Goal: Task Accomplishment & Management: Complete application form

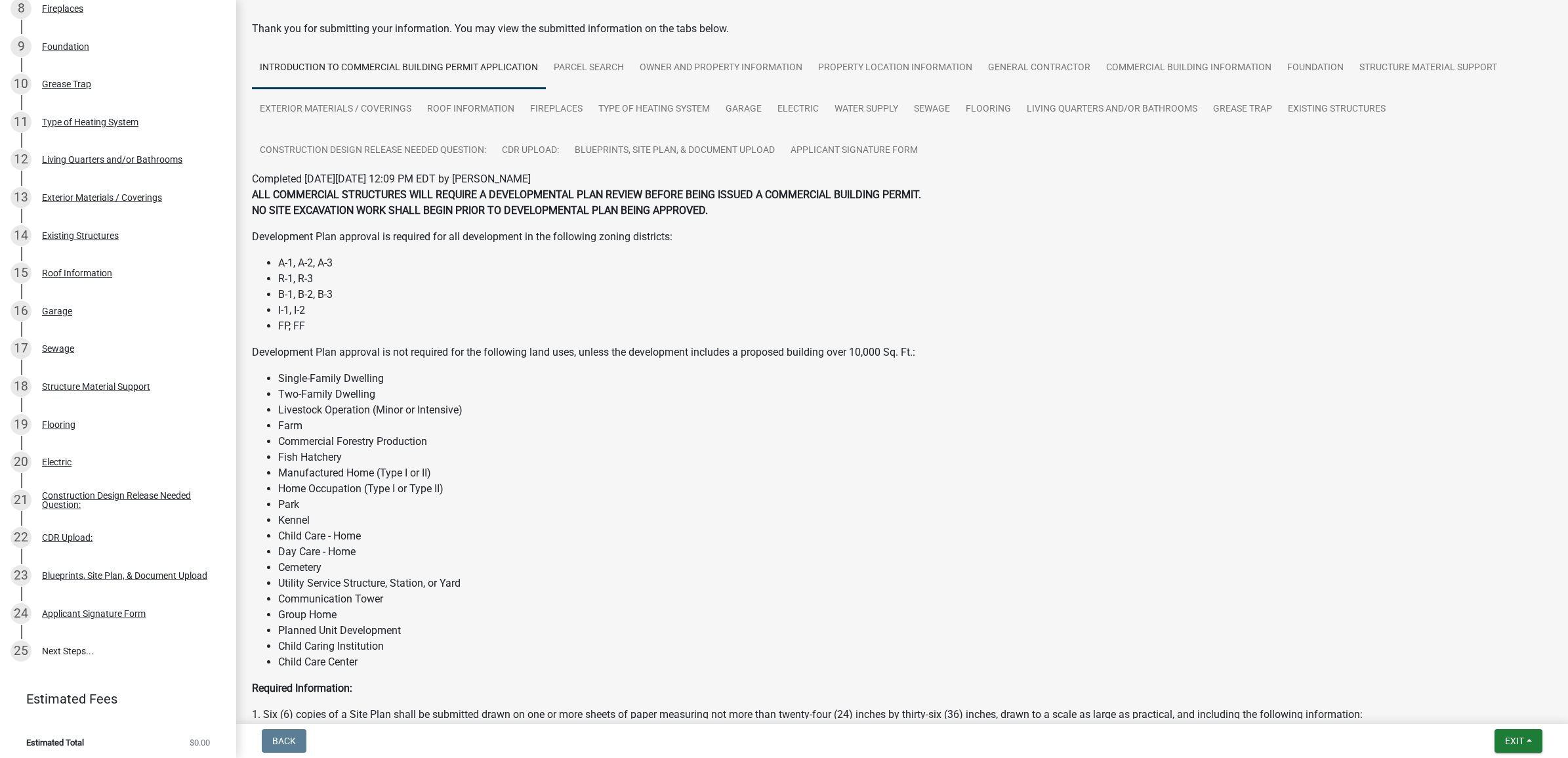
scroll to position [82, 0]
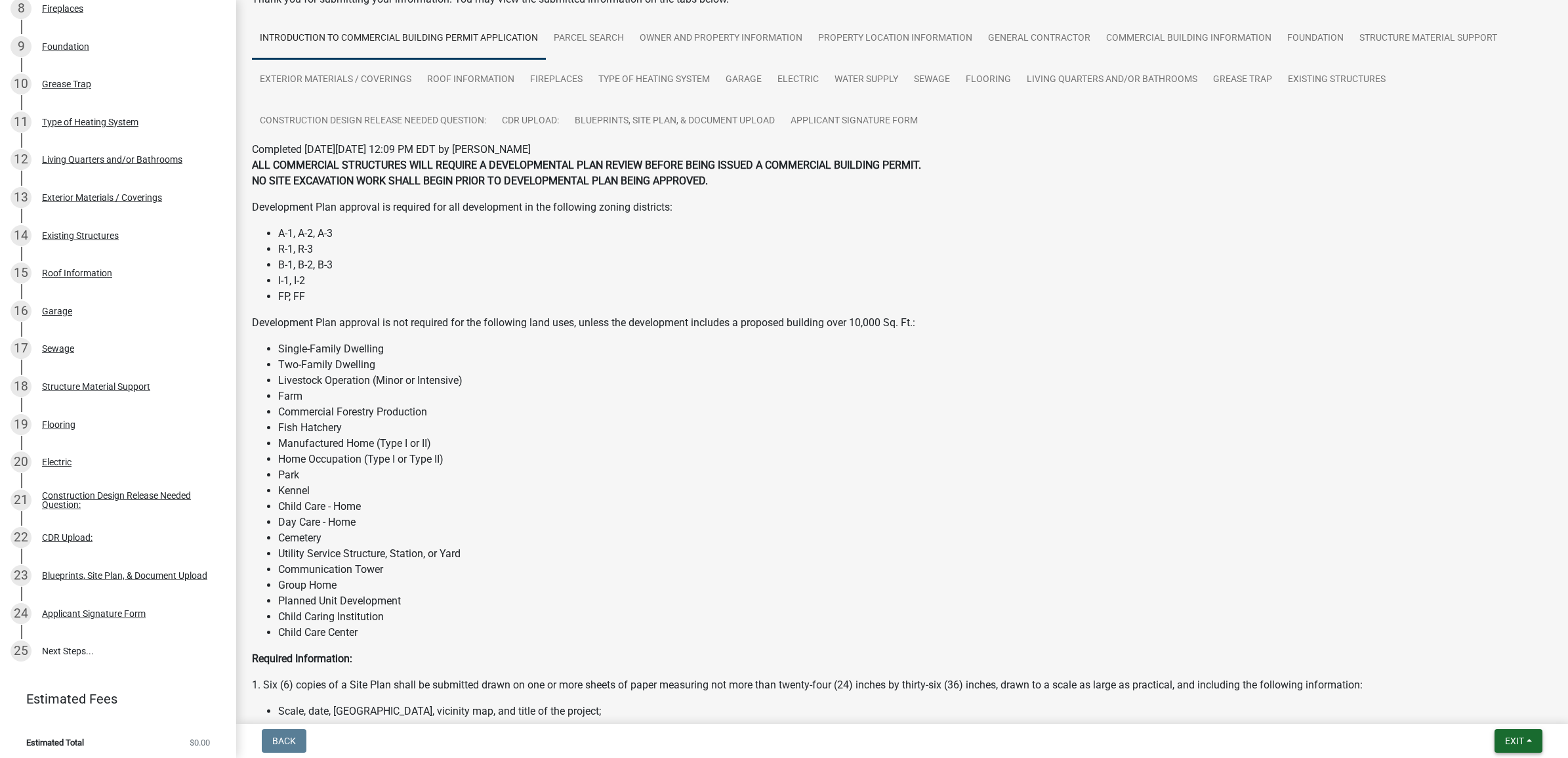
click at [1514, 748] on button "Exit" at bounding box center [1518, 740] width 48 height 24
click at [1474, 709] on button "Save & Exit" at bounding box center [1490, 707] width 105 height 32
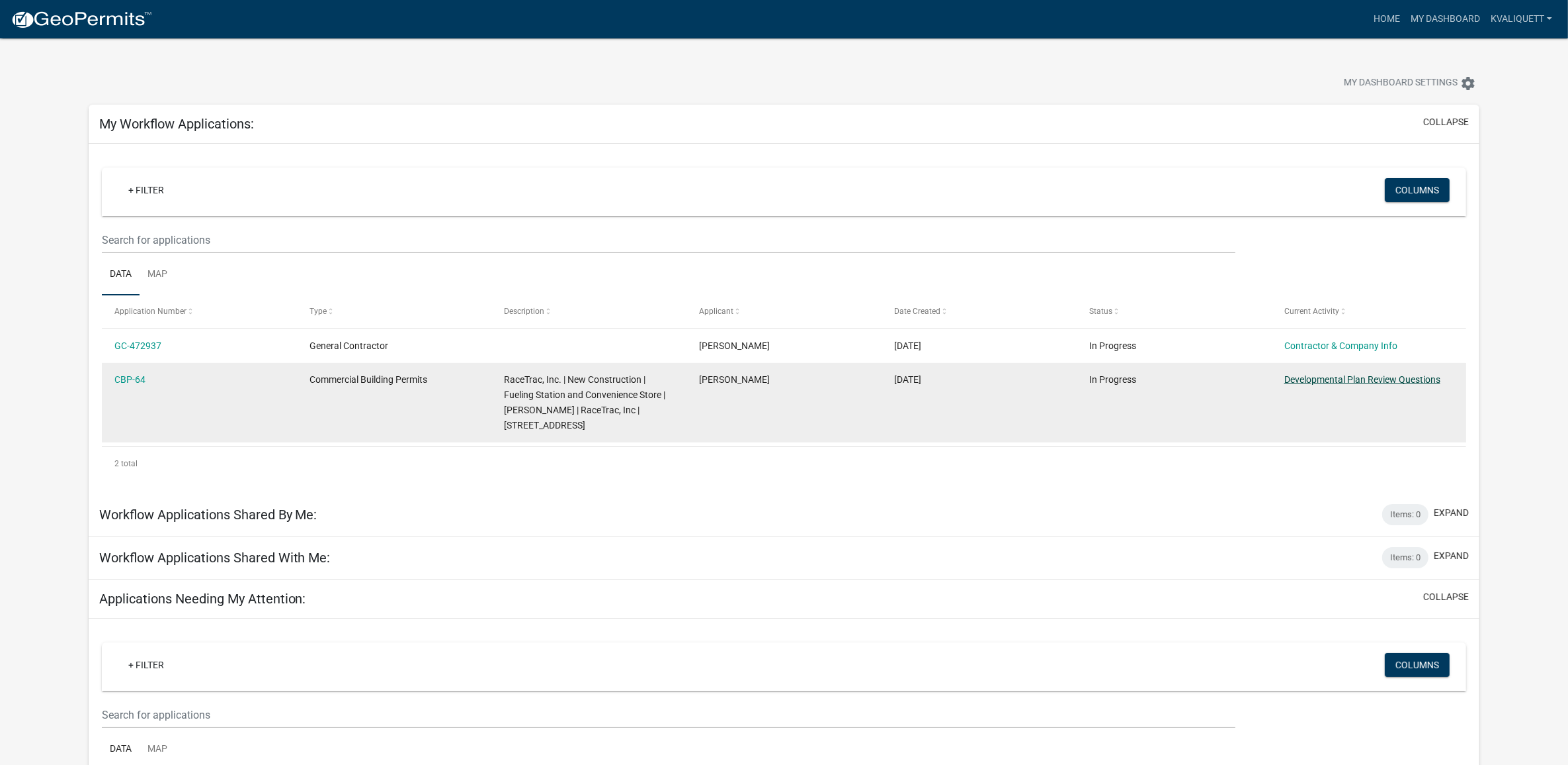
click at [1334, 382] on link "Developmental Plan Review Questions" at bounding box center [1362, 379] width 156 height 11
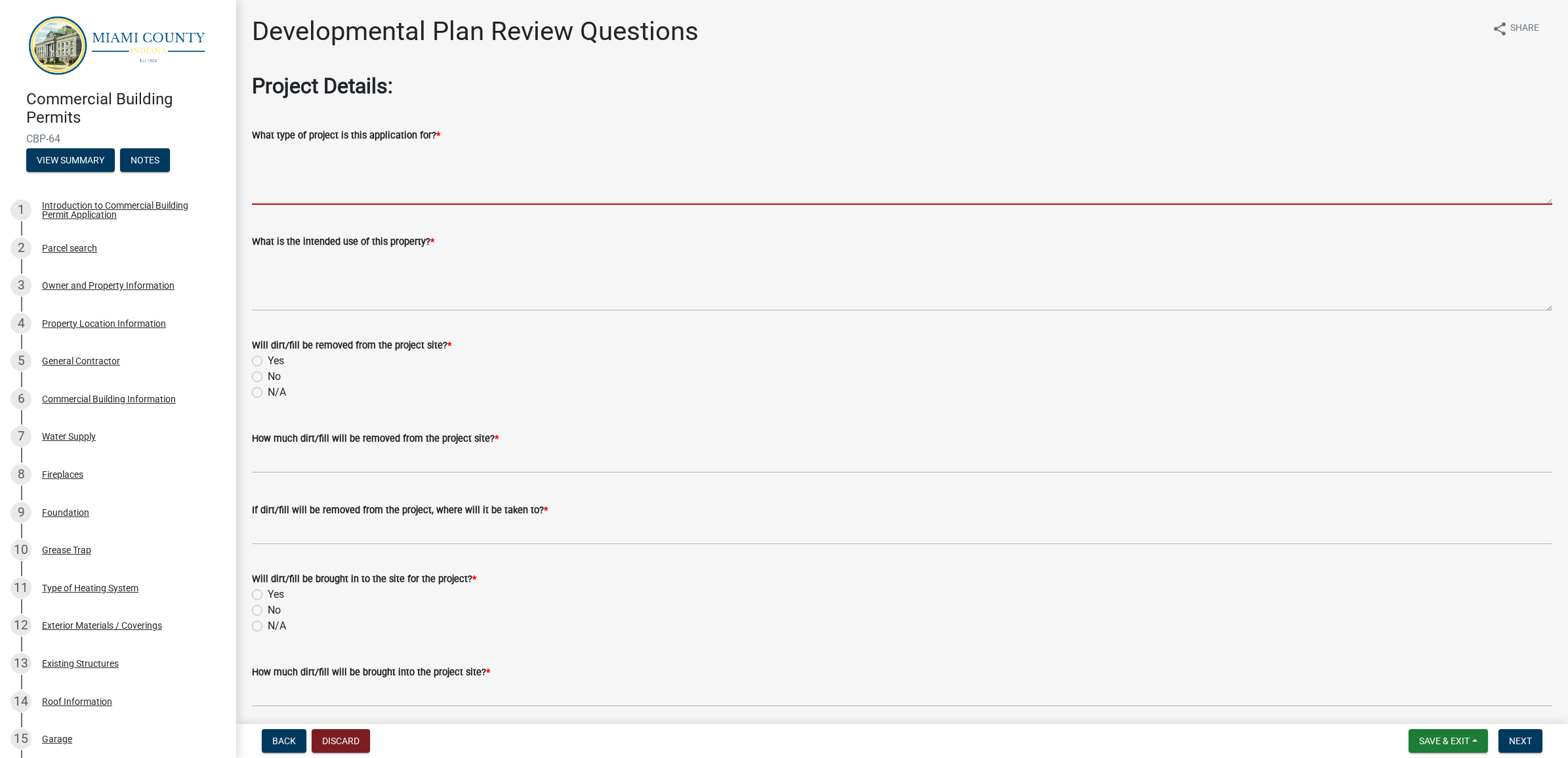
click at [366, 181] on textarea "What type of project is this application for? *" at bounding box center [902, 173] width 1300 height 61
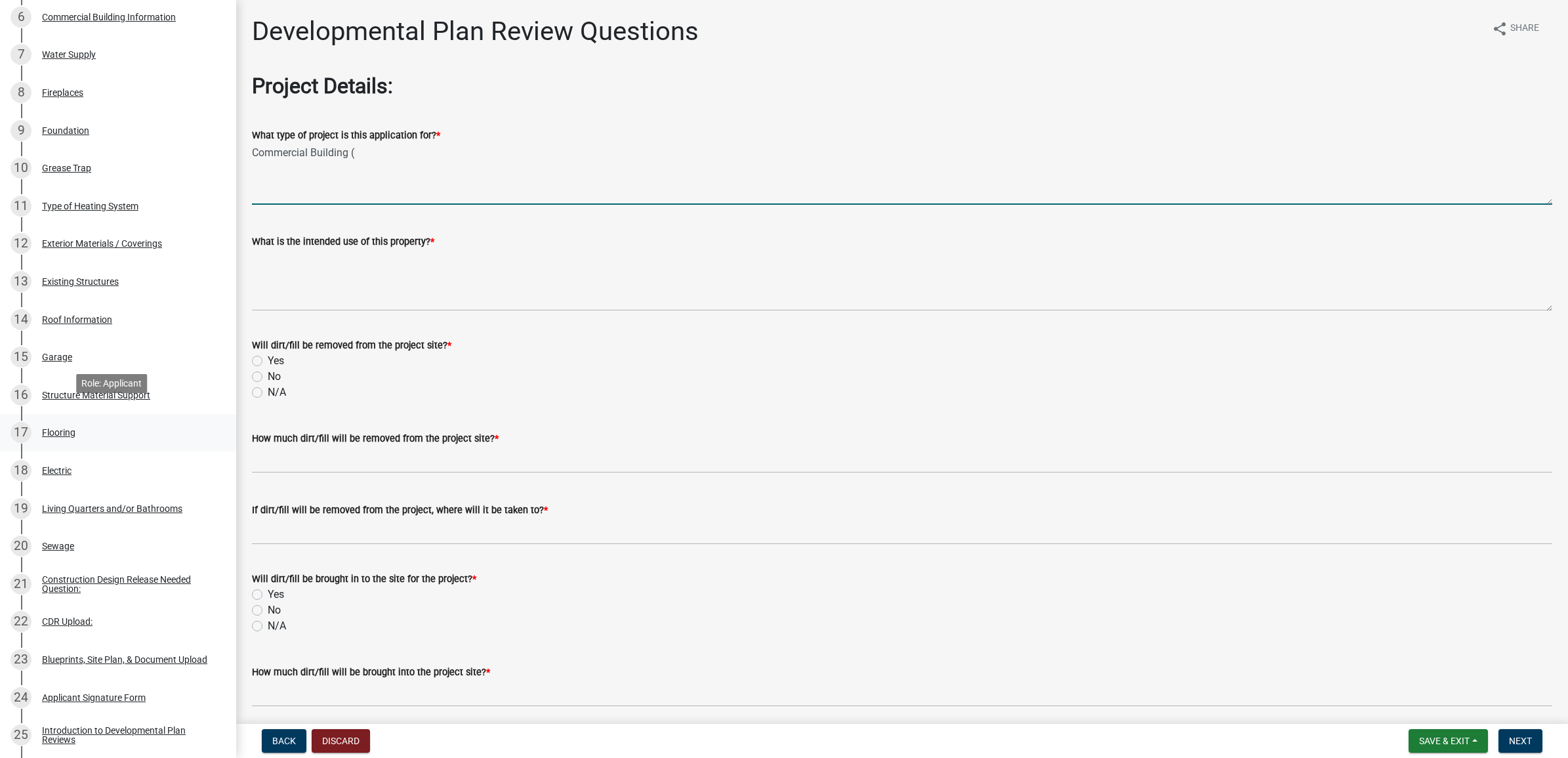
scroll to position [693, 0]
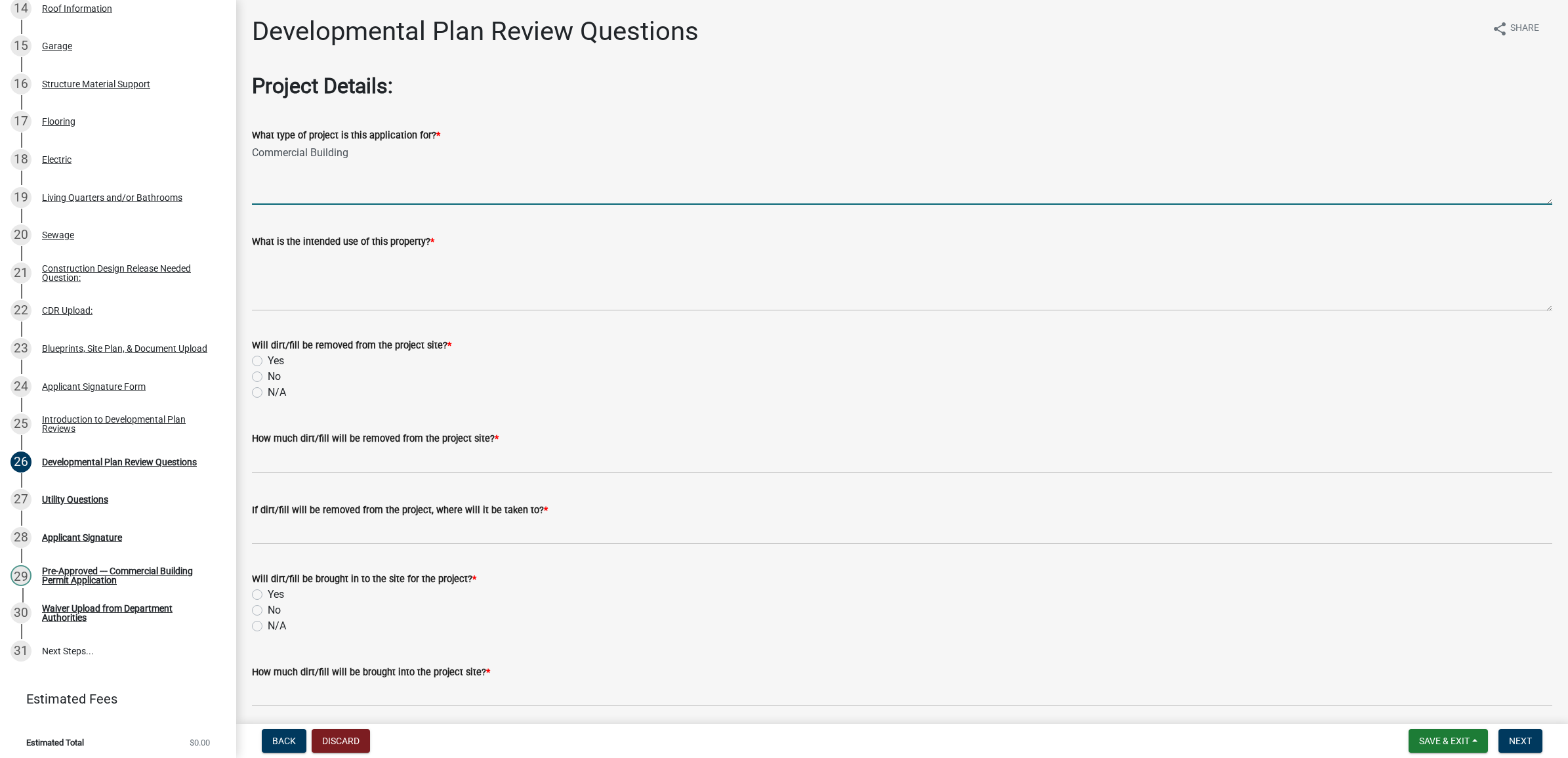
type textarea "Commercial Building"
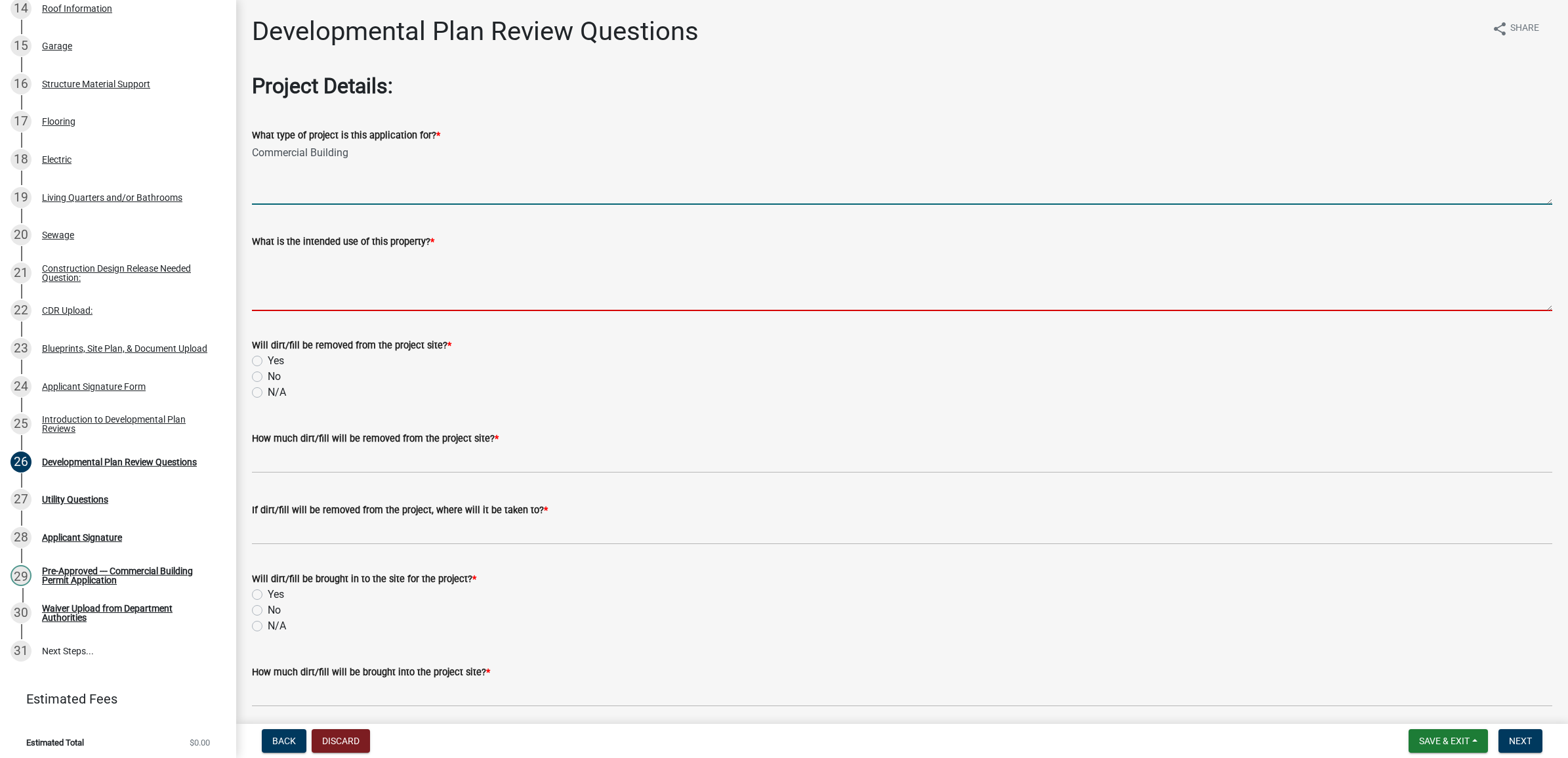
click at [410, 298] on textarea "What is the intended use of this property? *" at bounding box center [902, 280] width 1300 height 61
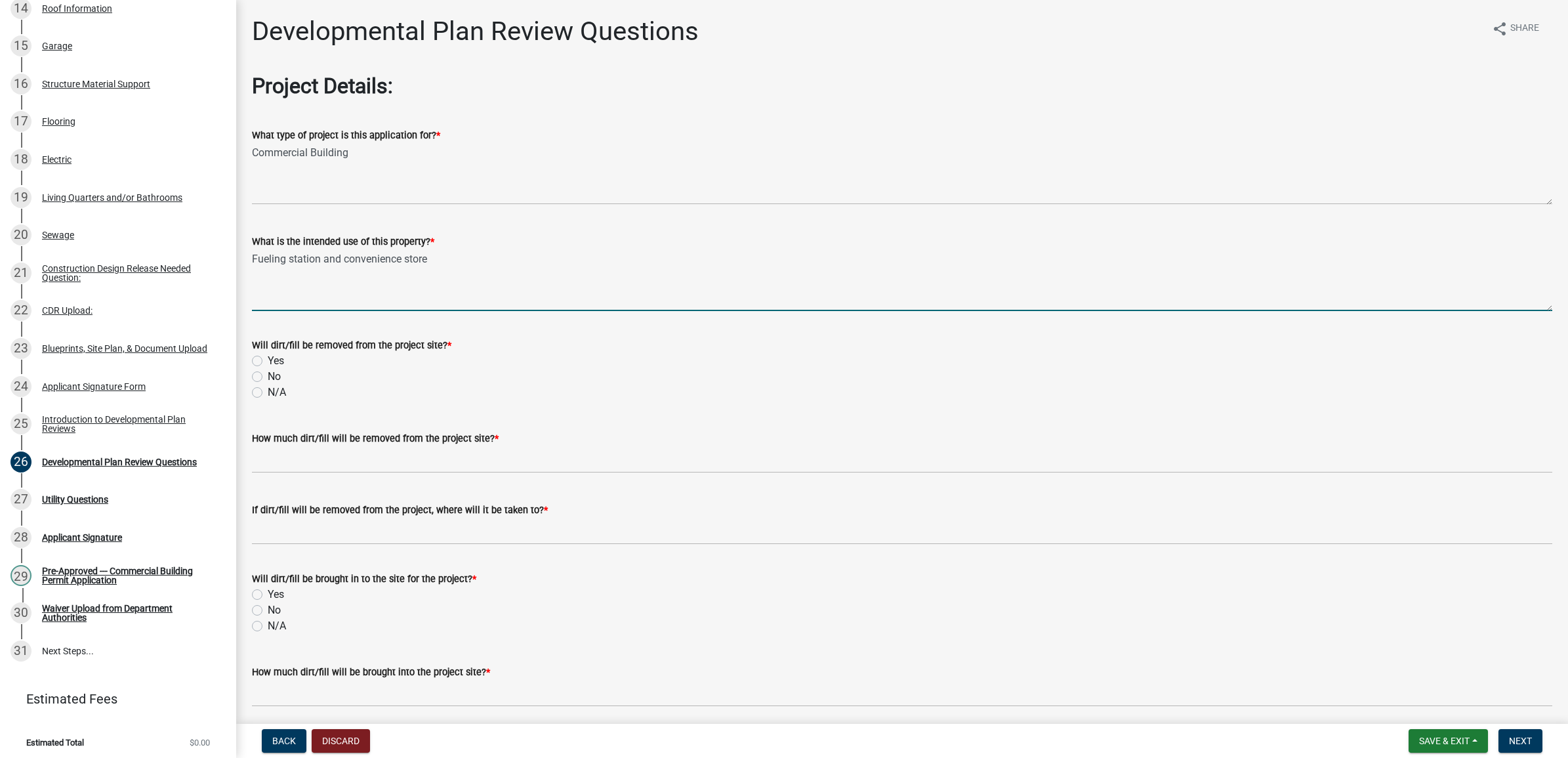
type textarea "Fueling station and convenience store"
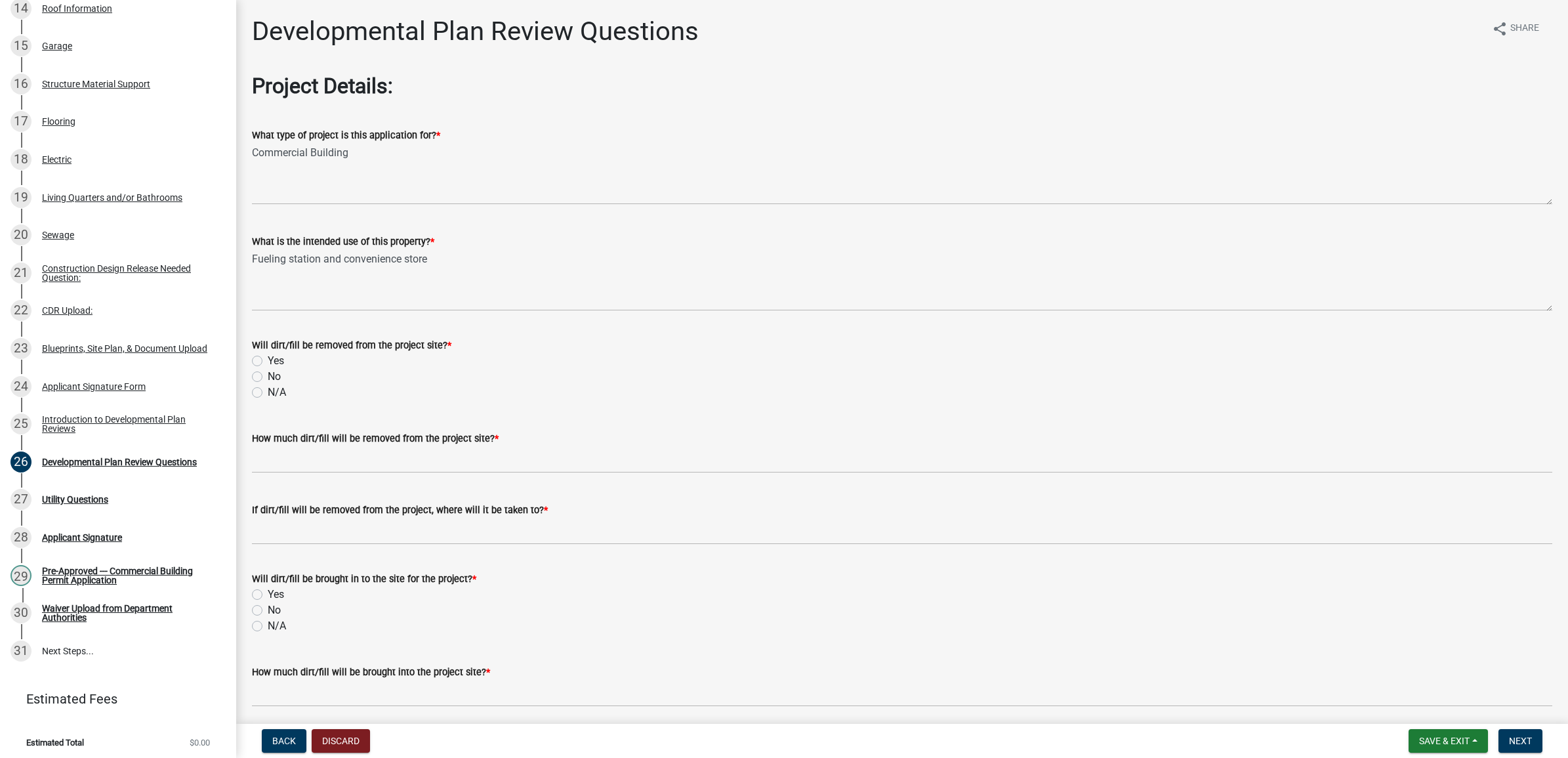
click at [386, 396] on div "N/A" at bounding box center [902, 392] width 1300 height 16
click at [268, 363] on label "Yes" at bounding box center [276, 361] width 17 height 16
click at [268, 362] on input "Yes" at bounding box center [272, 357] width 9 height 9
radio input "true"
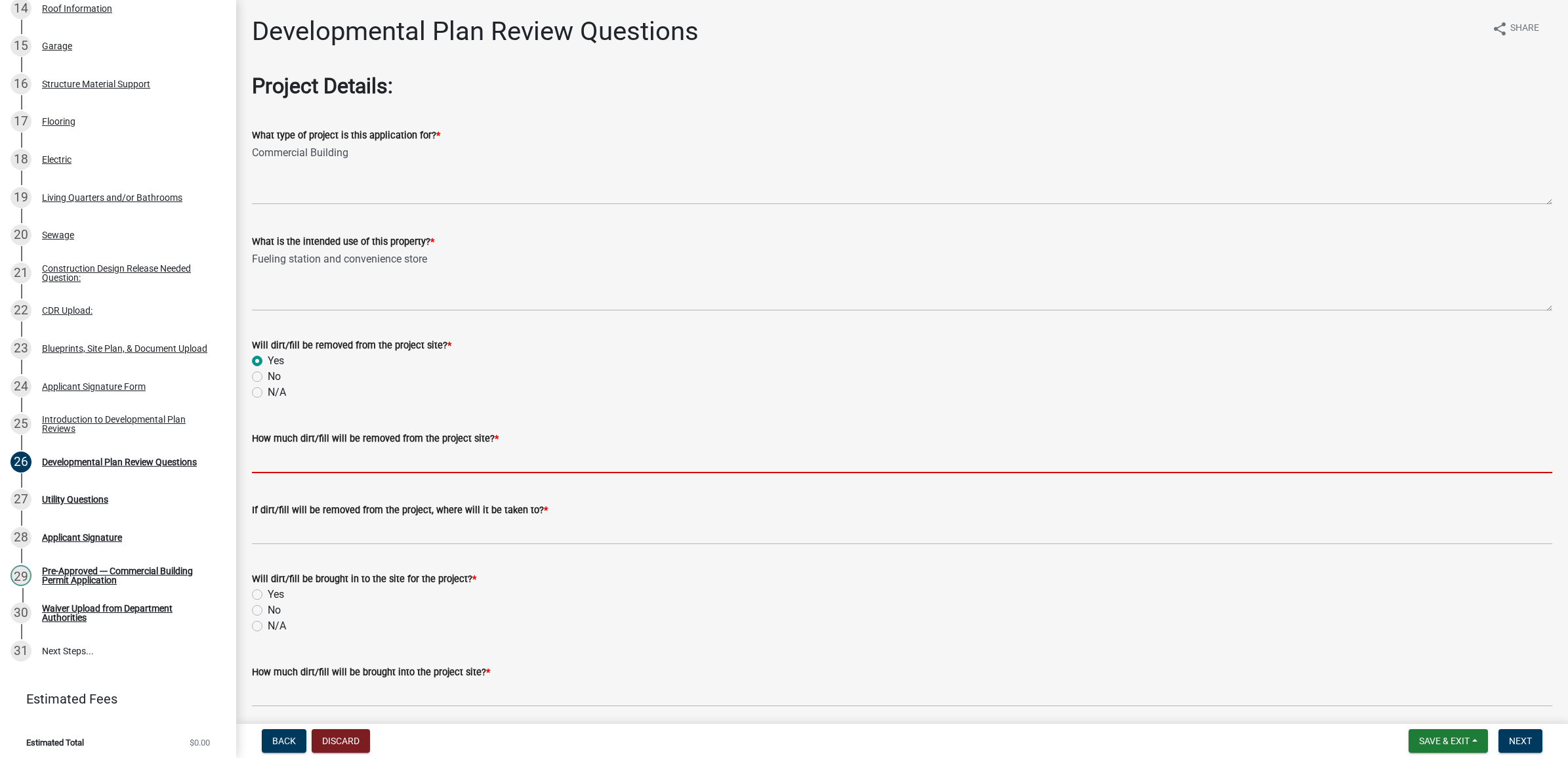
click at [290, 463] on input "How much dirt/fill will be removed from the project site? *" at bounding box center [902, 459] width 1300 height 27
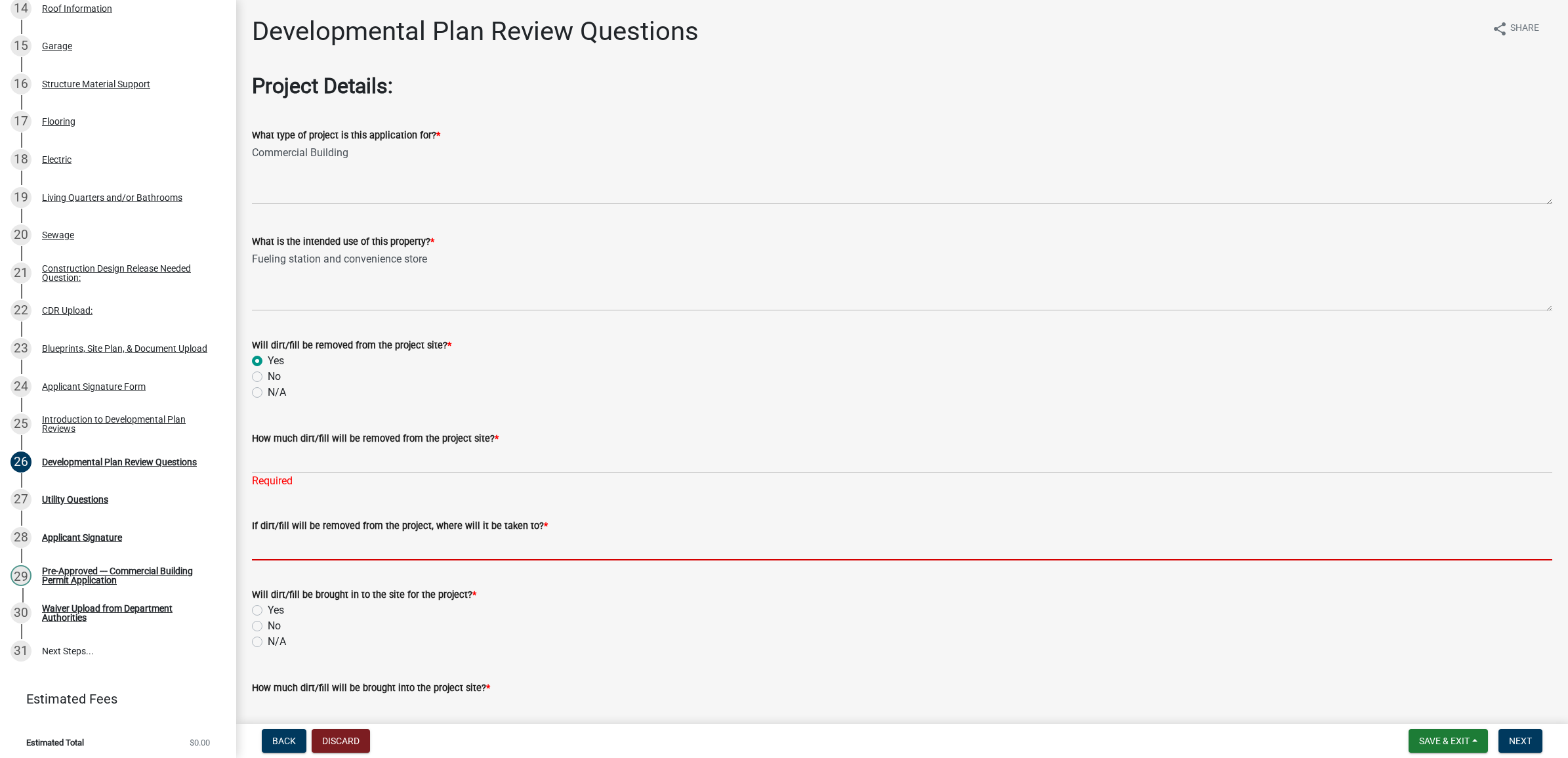
click at [303, 534] on input "If dirt/fill will be removed from the project, where will it be taken to? *" at bounding box center [902, 546] width 1300 height 27
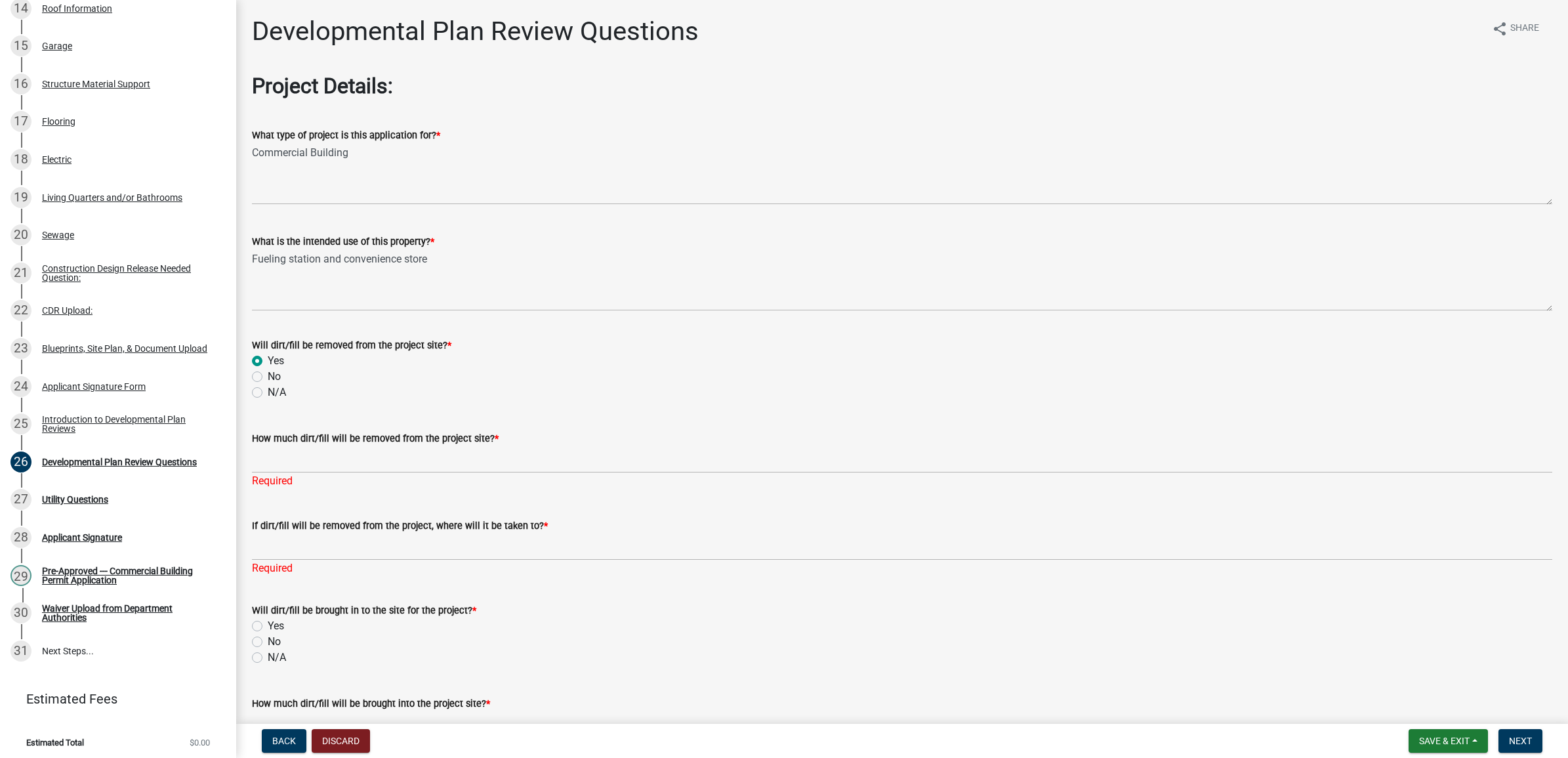
click at [638, 379] on div "No" at bounding box center [902, 377] width 1300 height 16
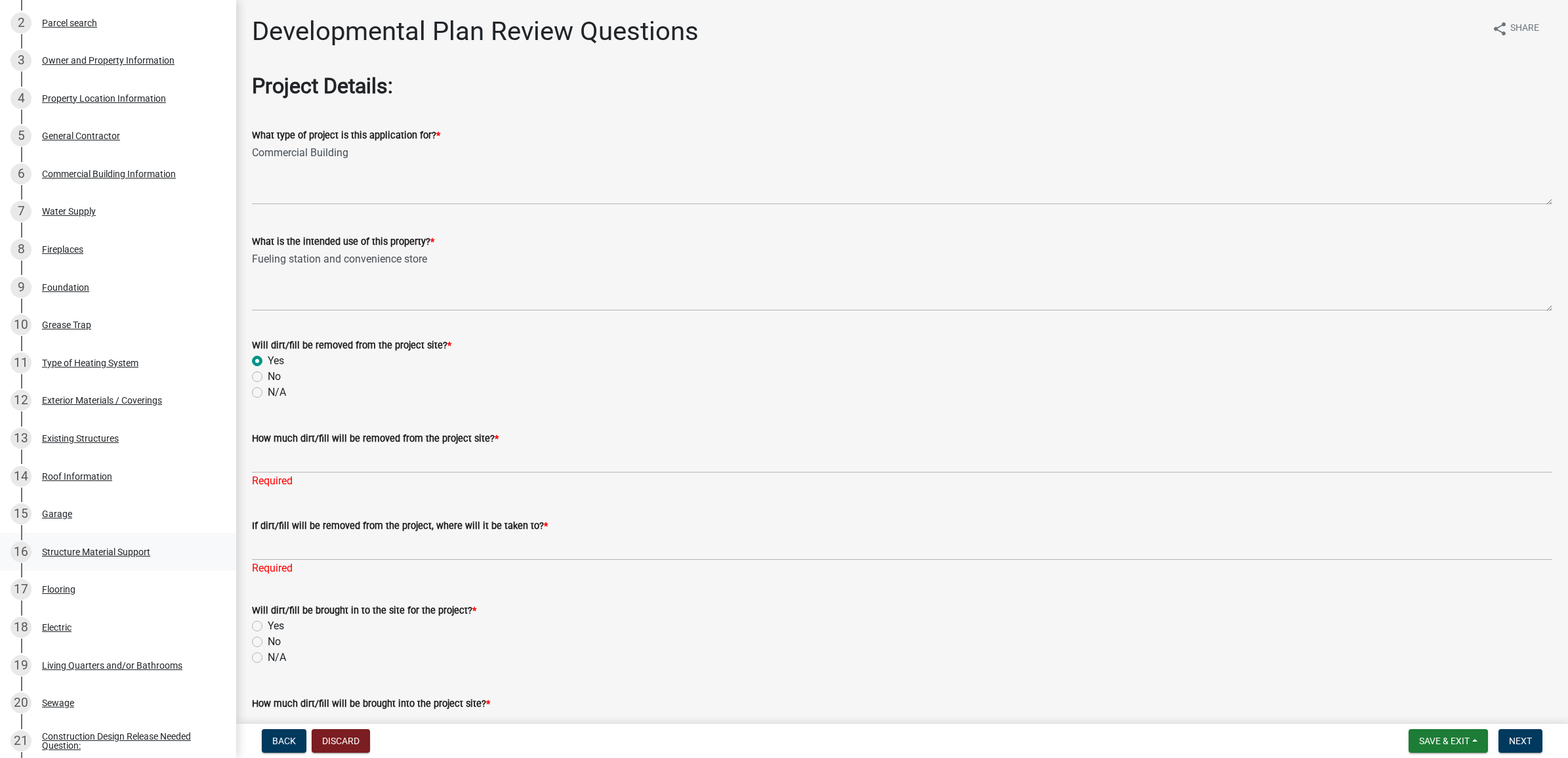
scroll to position [0, 0]
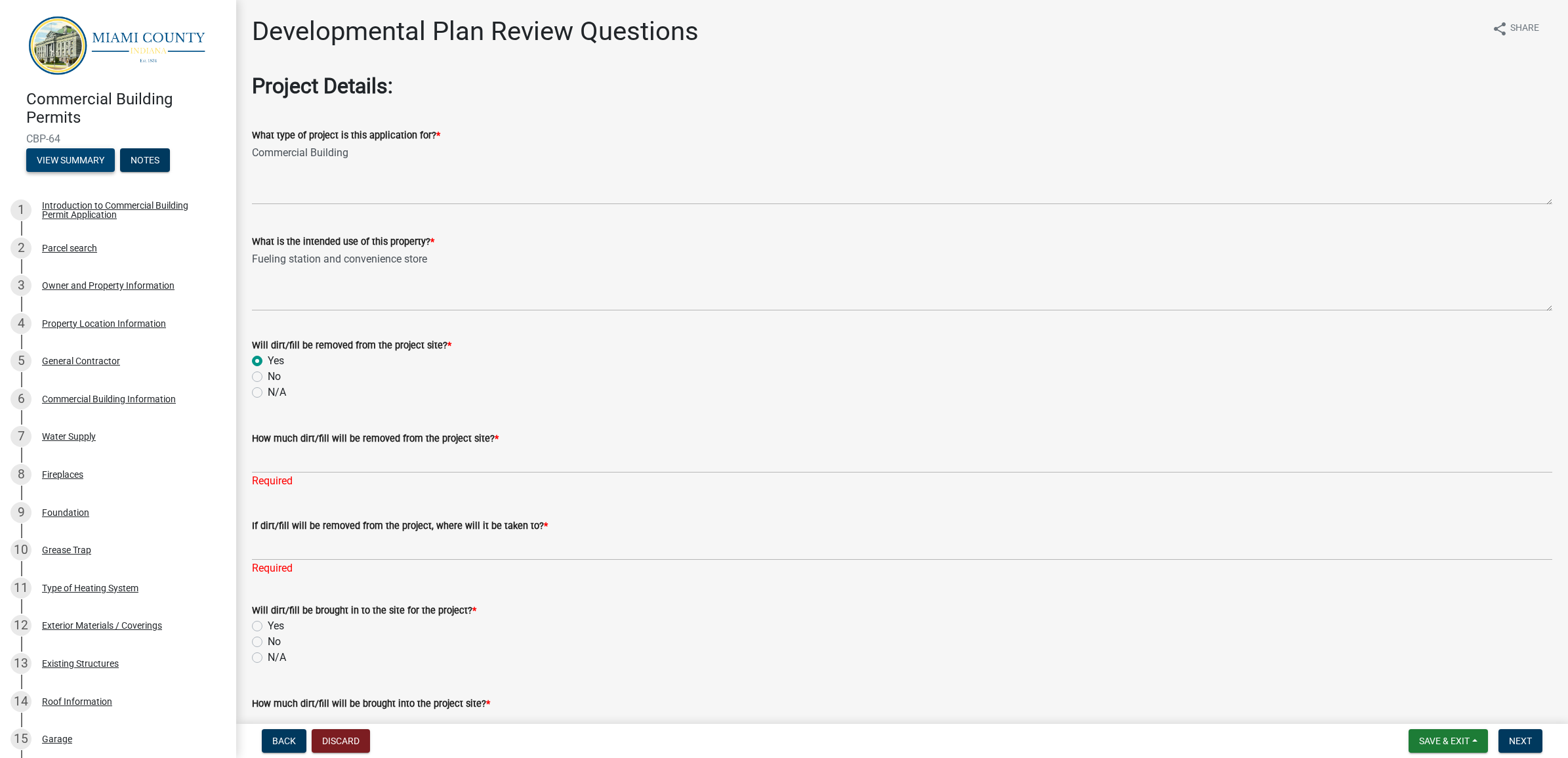
click at [60, 155] on button "View Summary" at bounding box center [69, 161] width 88 height 24
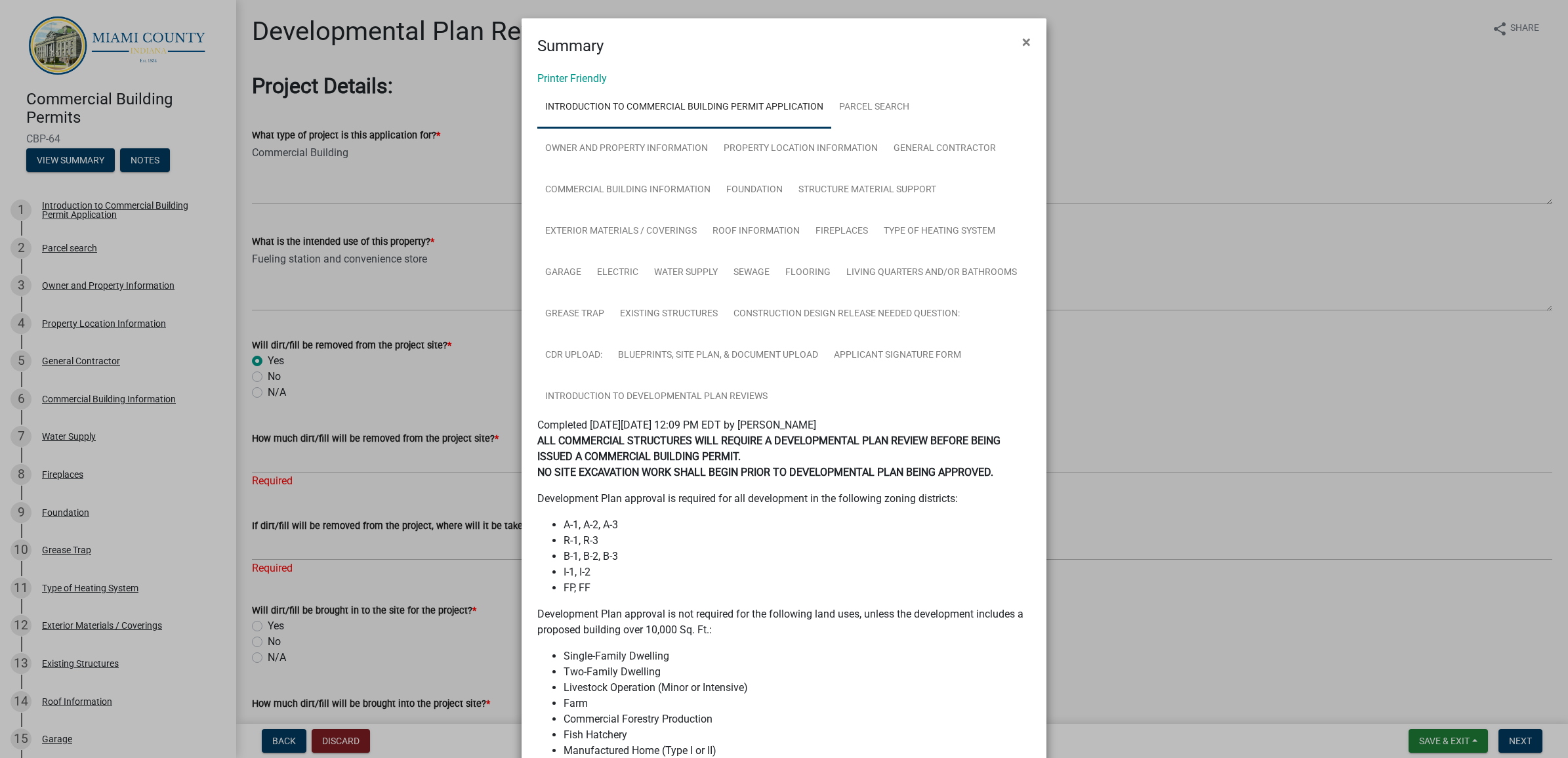
click at [341, 593] on ngb-modal-window "Summary × Printer Friendly Introduction to Commercial Building Permit Applicati…" at bounding box center [784, 379] width 1568 height 758
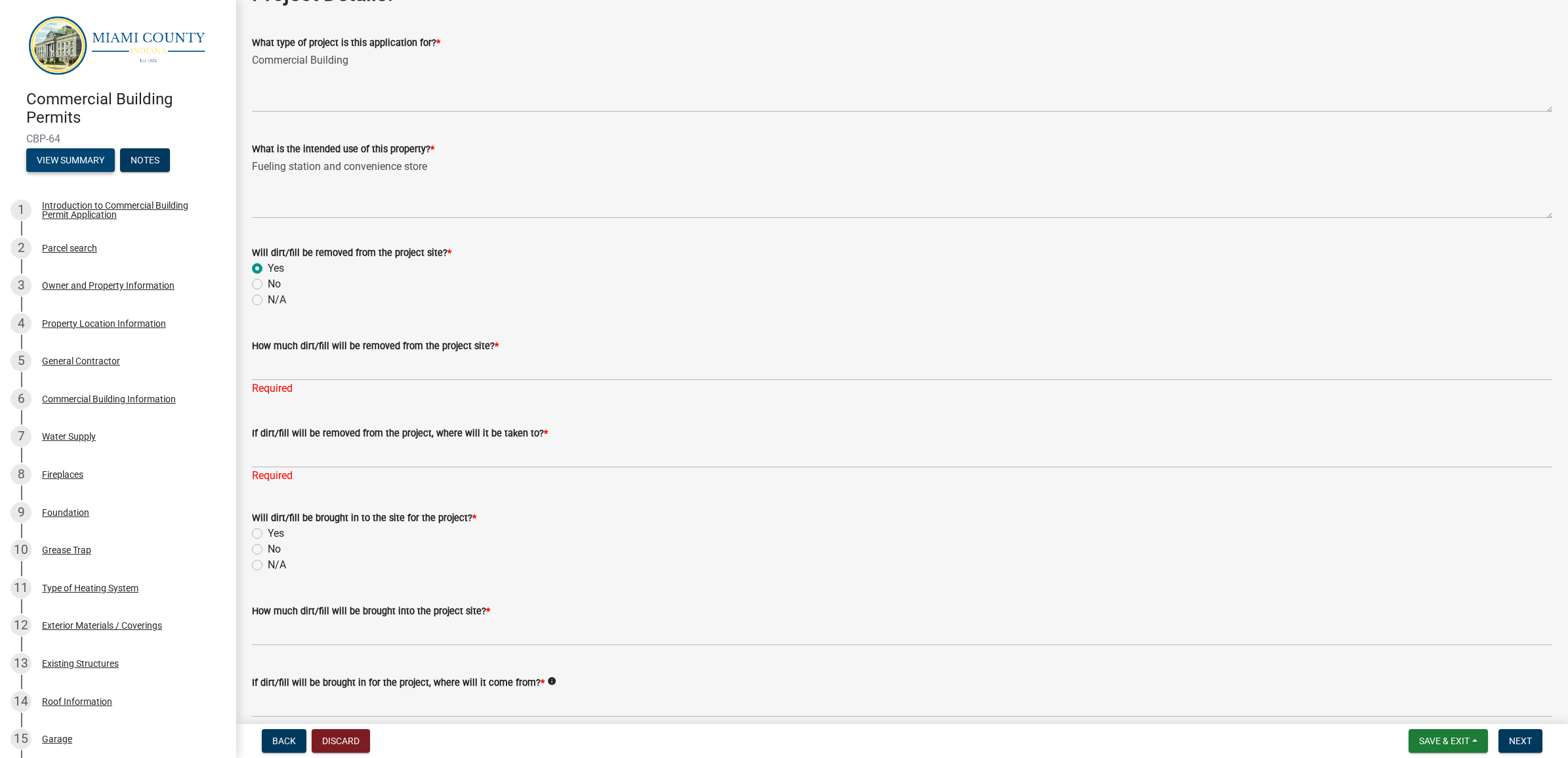
scroll to position [82, 0]
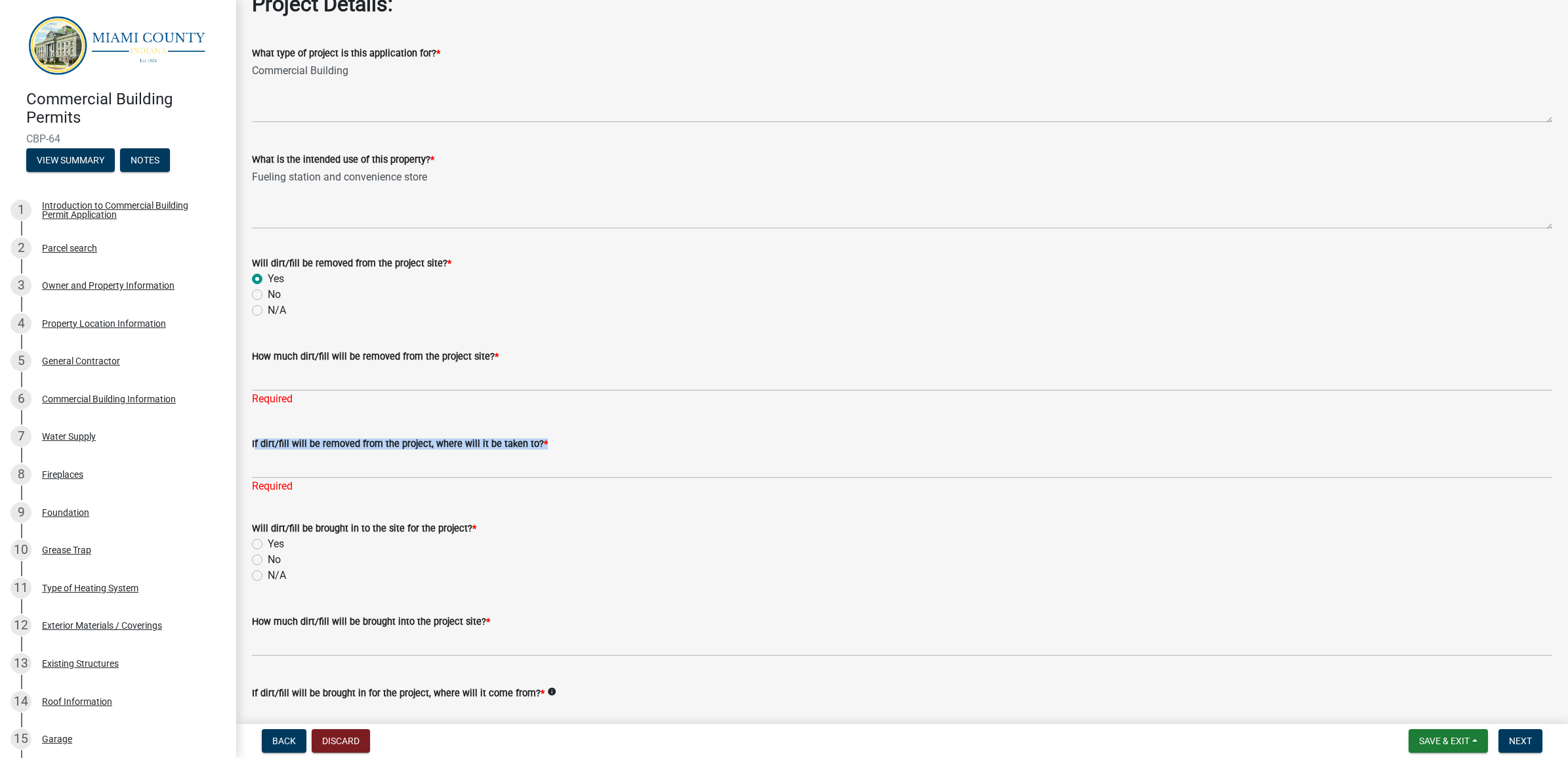
drag, startPoint x: 251, startPoint y: 443, endPoint x: 553, endPoint y: 443, distance: 302.0
click at [553, 443] on div "If dirt/fill will be removed from the project, where will it be taken to? * Req…" at bounding box center [902, 455] width 1320 height 76
copy label "If dirt/fill will be removed from the project, where will it be taken to? *"
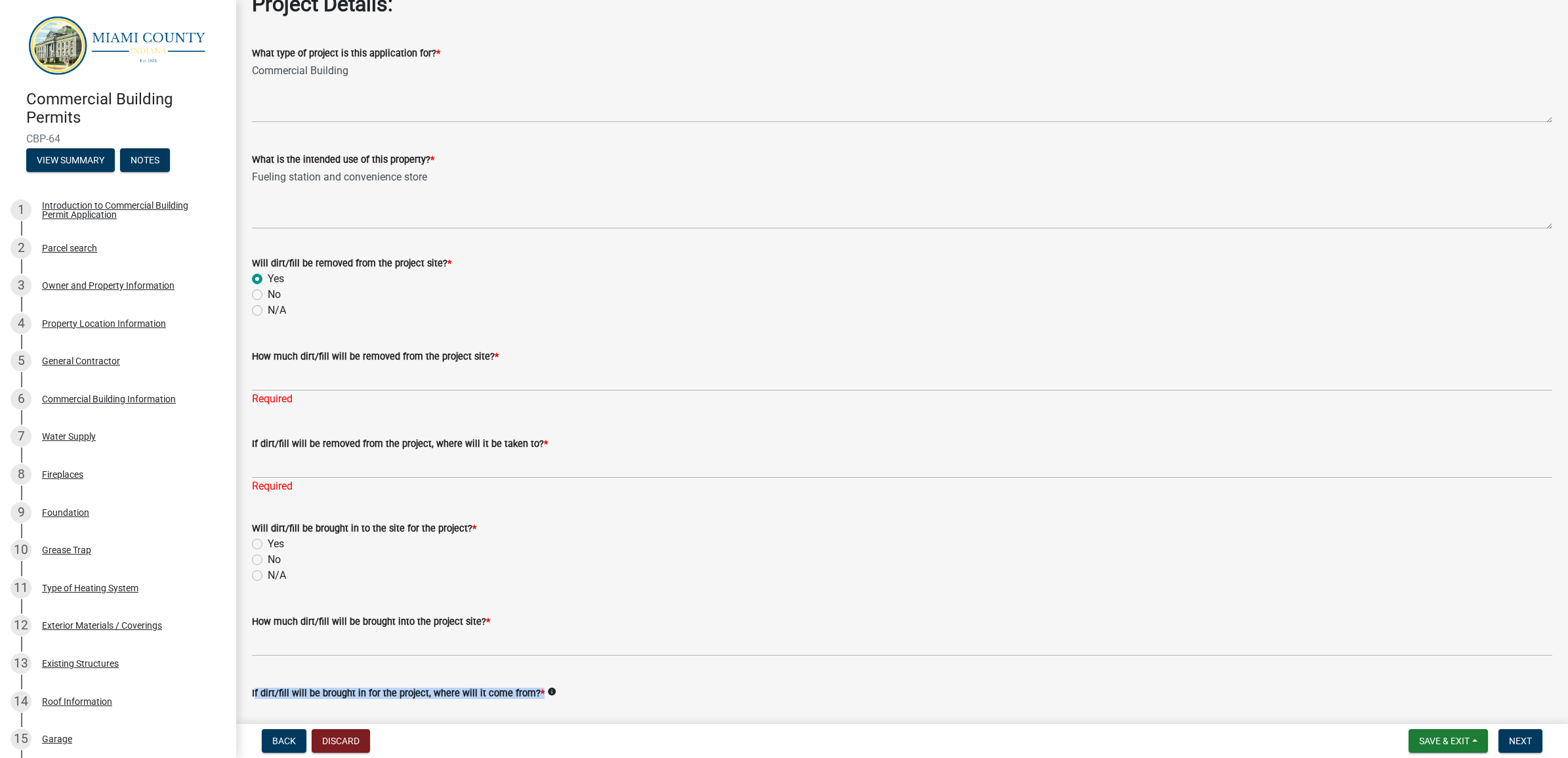
drag, startPoint x: 252, startPoint y: 694, endPoint x: 535, endPoint y: 697, distance: 283.0
click at [535, 697] on div "If dirt/fill will be brought in for the project, where will it come from? * info" at bounding box center [902, 698] width 1320 height 61
copy label "If dirt/fill will be brought in for the project, where will it come from? *"
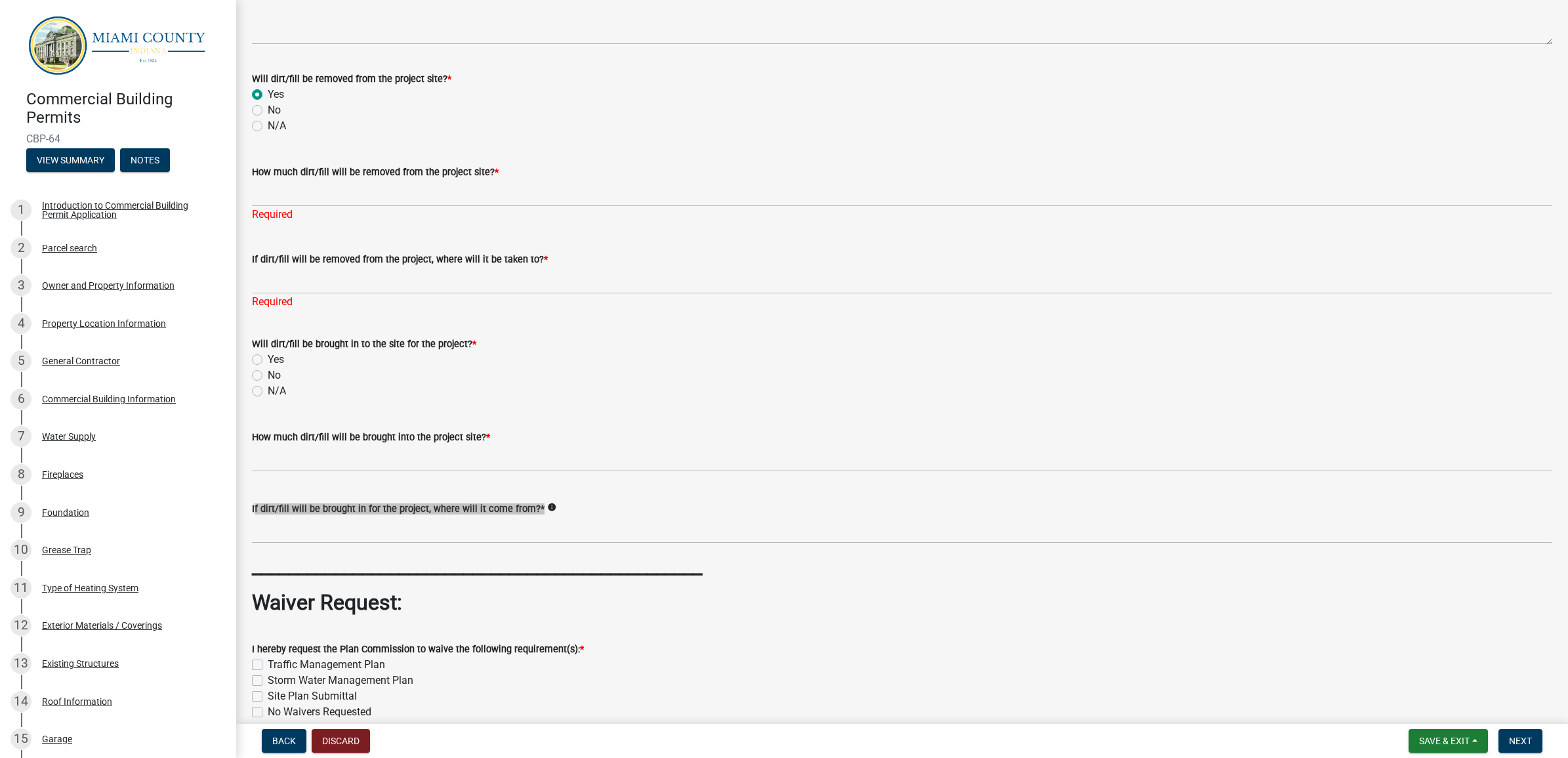
scroll to position [330, 0]
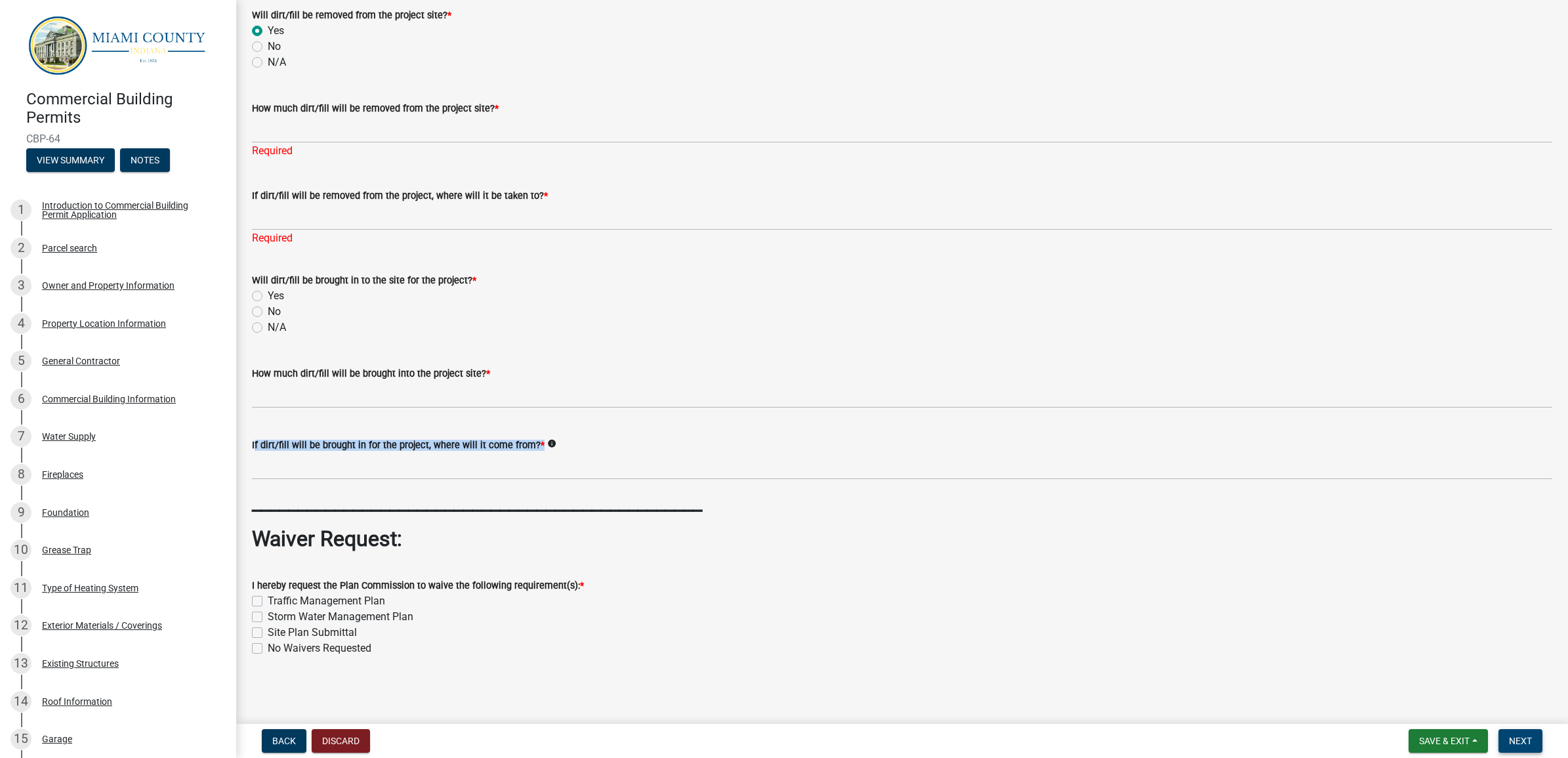
click at [1530, 740] on span "Next" at bounding box center [1519, 740] width 23 height 11
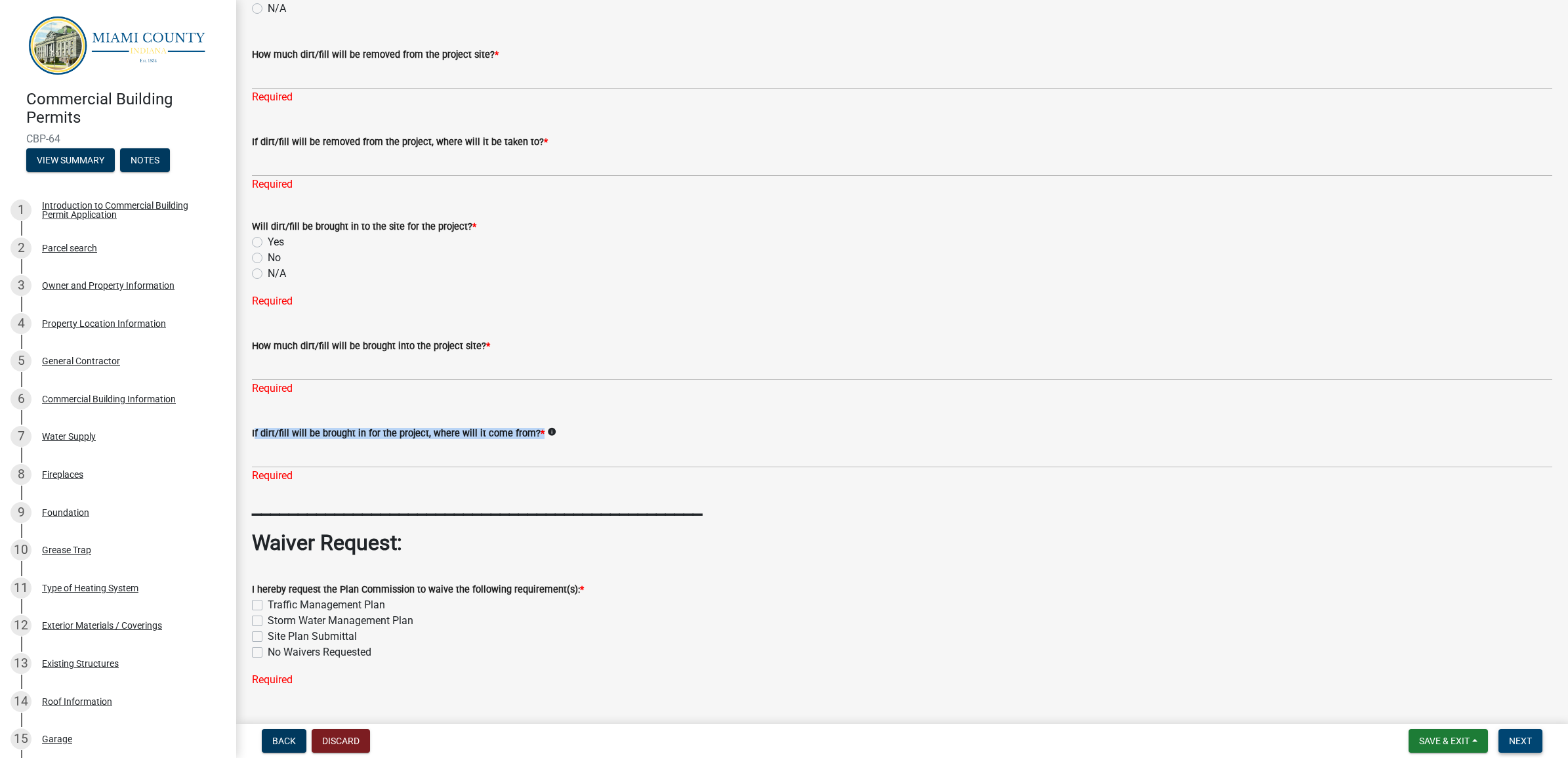
scroll to position [414, 0]
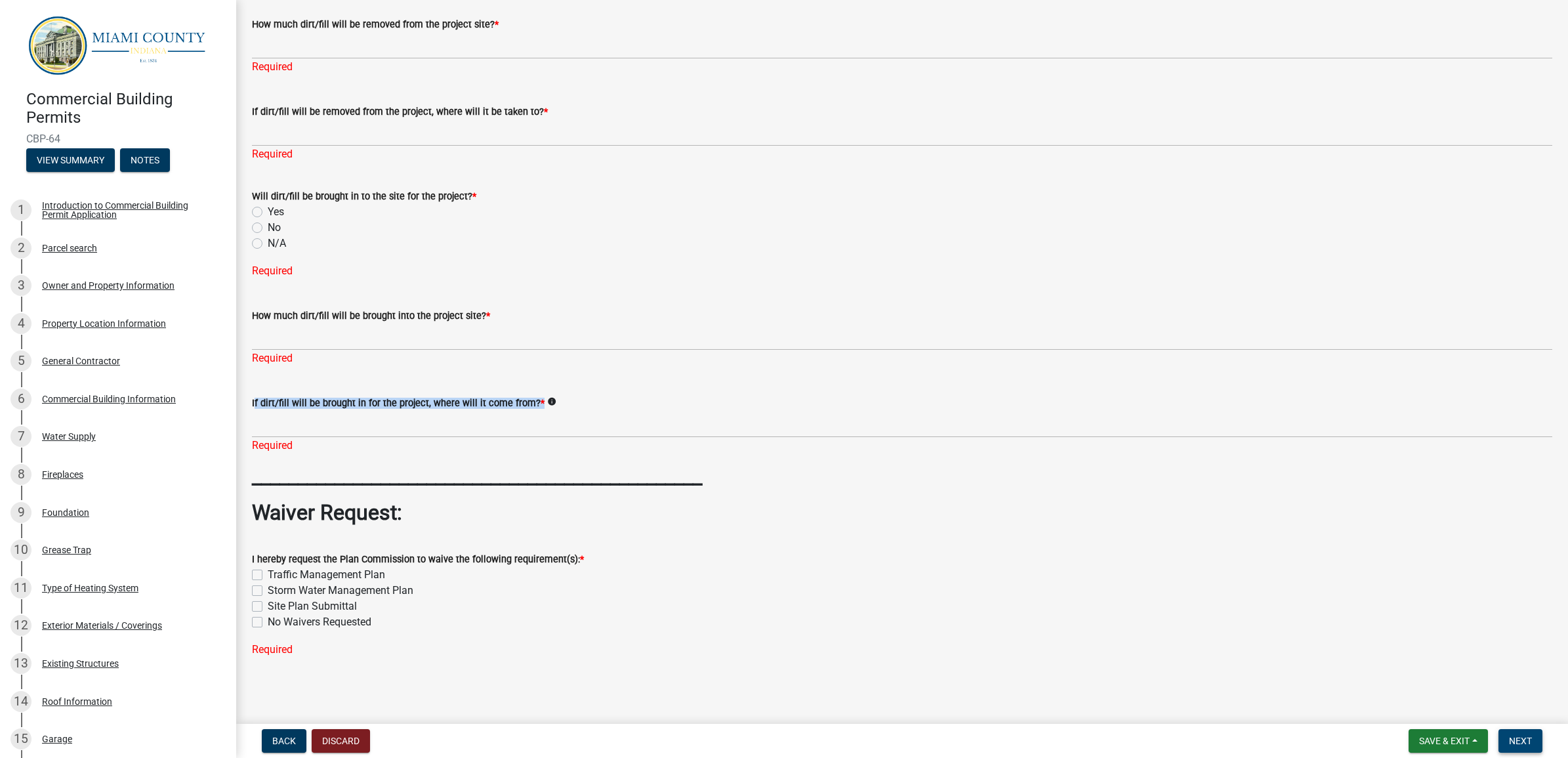
click at [1522, 738] on span "Next" at bounding box center [1519, 740] width 23 height 11
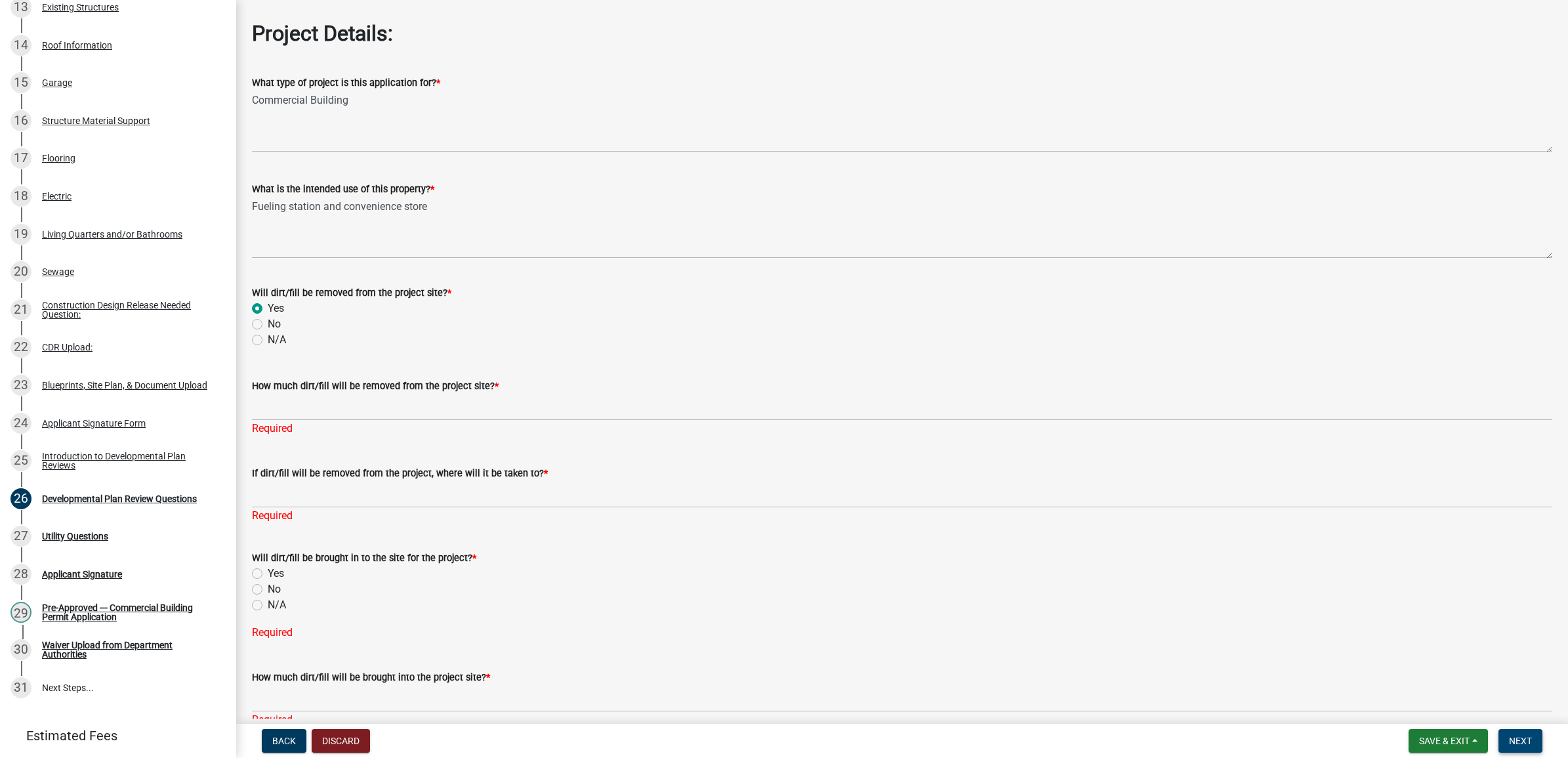
scroll to position [4, 0]
